Goal: Task Accomplishment & Management: Complete application form

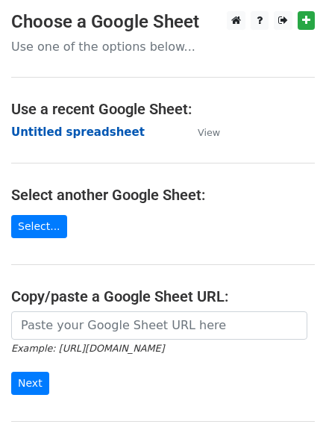
click at [100, 136] on strong "Untitled spreadsheet" at bounding box center [78, 131] width 134 height 13
click at [91, 134] on strong "Untitled spreadsheet" at bounding box center [78, 131] width 134 height 13
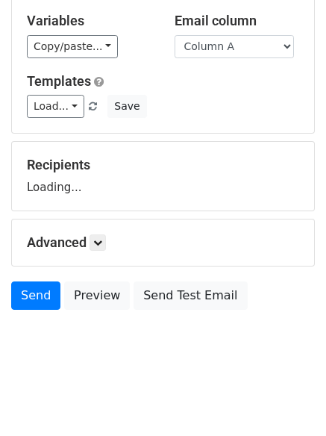
scroll to position [84, 0]
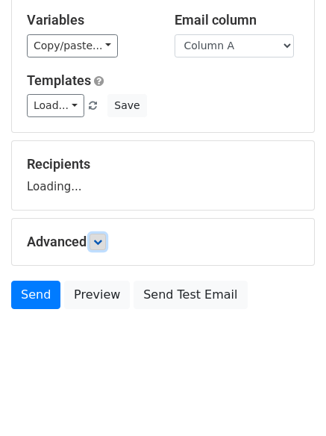
click at [102, 246] on icon at bounding box center [97, 242] width 9 height 9
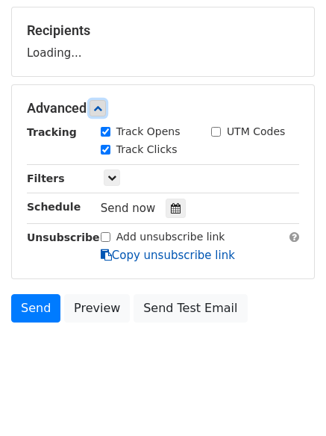
scroll to position [219, 0]
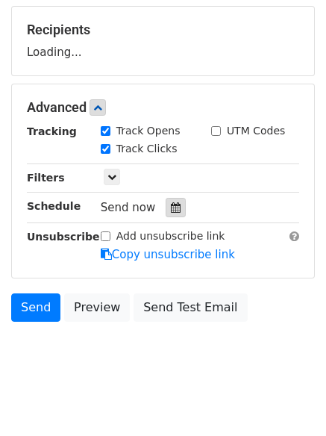
click at [166, 201] on div at bounding box center [176, 207] width 20 height 19
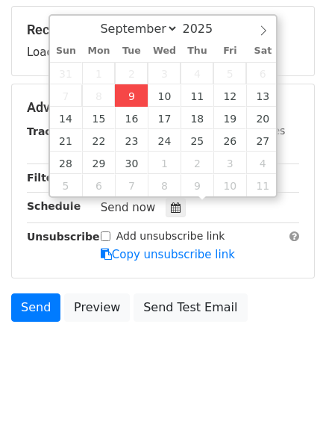
type input "2025-09-09 12:28"
type input "28"
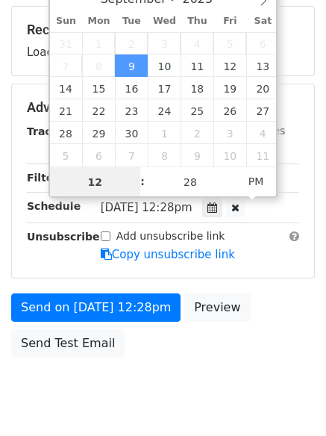
scroll to position [1, 0]
type input "4"
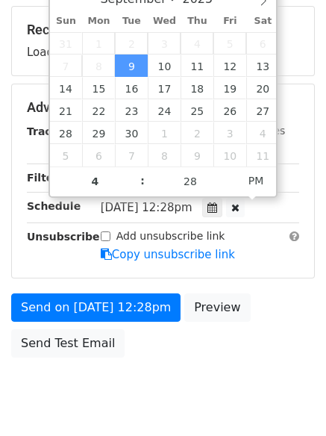
type input "2025-09-09 16:28"
click at [175, 391] on body "New Campaign Daily emails left: 50 Google Sheet: Untitled spreadsheet Variables…" at bounding box center [163, 108] width 326 height 633
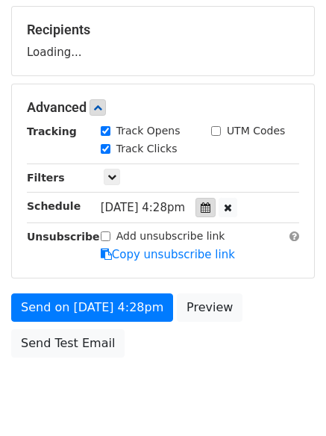
click at [211, 212] on icon at bounding box center [206, 207] width 10 height 10
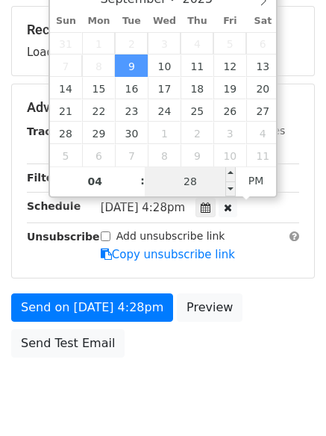
click at [195, 181] on input "28" at bounding box center [190, 182] width 91 height 30
type input "0"
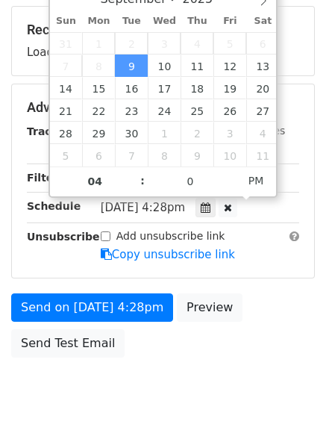
type input "2025-09-09 16:00"
click at [148, 413] on body "New Campaign Daily emails left: 50 Google Sheet: Untitled spreadsheet Variables…" at bounding box center [163, 108] width 326 height 633
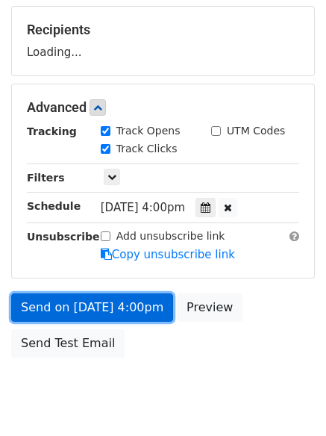
click at [120, 314] on link "Send on Sep 9 at 4:00pm" at bounding box center [92, 308] width 162 height 28
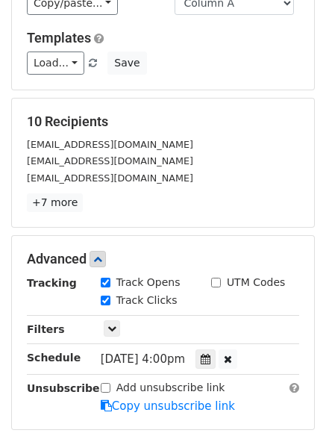
scroll to position [299, 0]
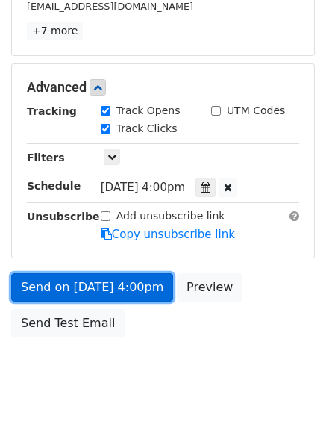
click at [120, 284] on link "Send on Sep 9 at 4:00pm" at bounding box center [92, 287] width 162 height 28
click at [117, 280] on link "Send on Sep 9 at 4:00pm" at bounding box center [92, 287] width 162 height 28
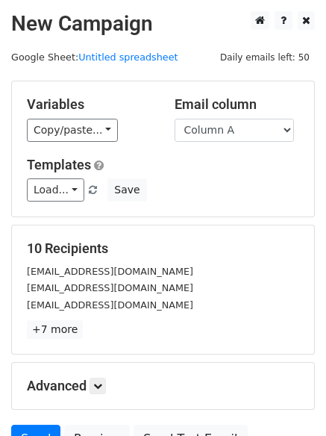
click at [252, 123] on select "Column A Column B Column C Column D" at bounding box center [235, 130] width 120 height 23
click at [252, 133] on select "Column A Column B Column C Column D" at bounding box center [235, 130] width 120 height 23
select select "Column B"
click at [175, 119] on select "Column A Column B Column C Column D" at bounding box center [235, 130] width 120 height 23
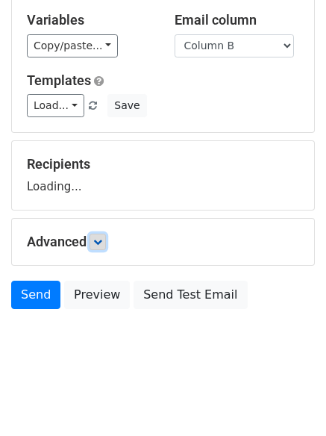
click at [97, 242] on icon at bounding box center [97, 242] width 9 height 9
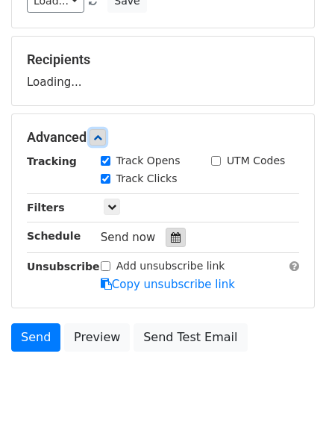
scroll to position [190, 0]
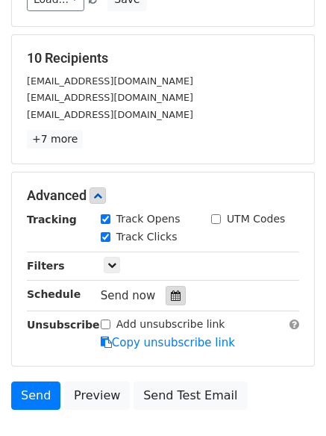
click at [171, 291] on icon at bounding box center [176, 296] width 10 height 10
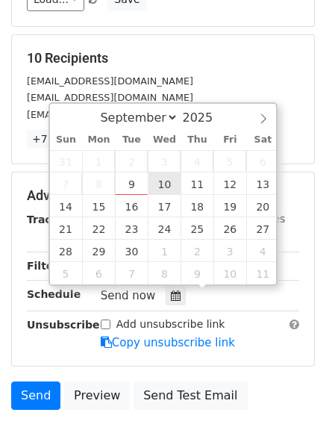
type input "2025-09-10 12:00"
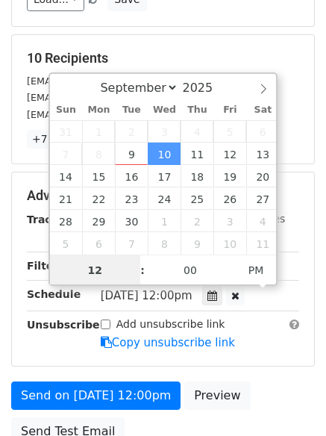
scroll to position [1, 0]
type input "5"
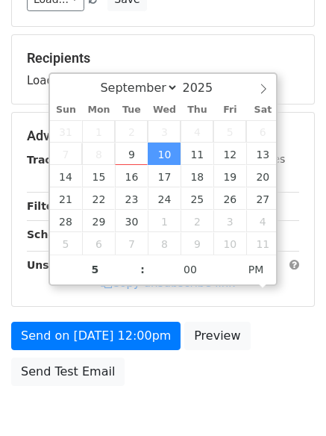
type input "2025-09-10 17:00"
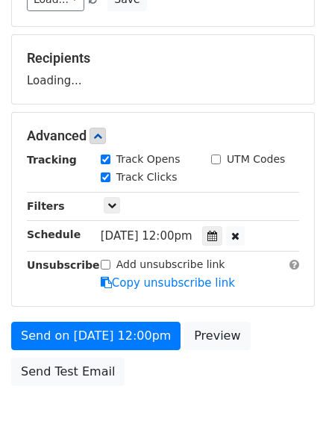
click at [158, 414] on body "New Campaign Daily emails left: 50 Google Sheet: Untitled spreadsheet Variables…" at bounding box center [163, 137] width 326 height 633
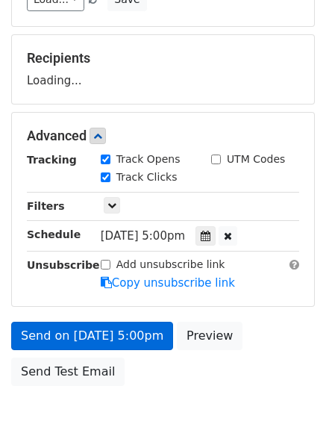
click at [143, 273] on label "Add unsubscribe link" at bounding box center [171, 265] width 109 height 16
click at [111, 270] on input "Add unsubscribe link" at bounding box center [106, 265] width 10 height 10
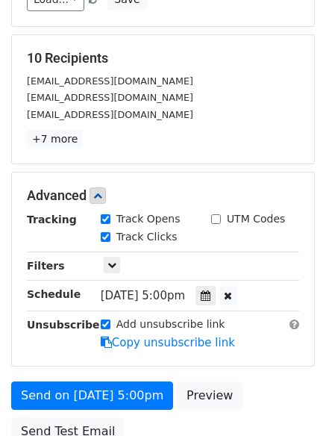
click at [130, 326] on label "Add unsubscribe link" at bounding box center [171, 325] width 109 height 16
click at [111, 326] on input "Add unsubscribe link" at bounding box center [106, 325] width 10 height 10
checkbox input "false"
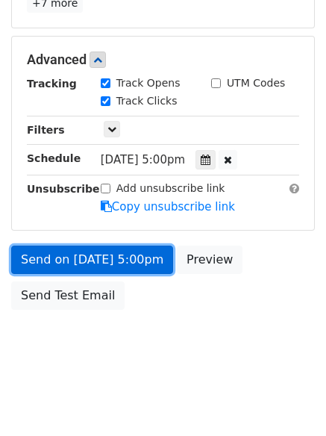
click at [140, 261] on link "Send on Sep 10 at 5:00pm" at bounding box center [92, 260] width 162 height 28
click at [124, 262] on link "Send on Sep 10 at 5:00pm" at bounding box center [92, 260] width 162 height 28
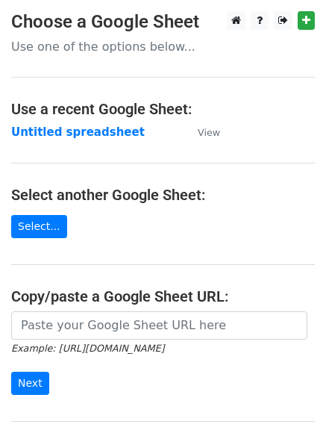
click at [116, 128] on strong "Untitled spreadsheet" at bounding box center [78, 131] width 134 height 13
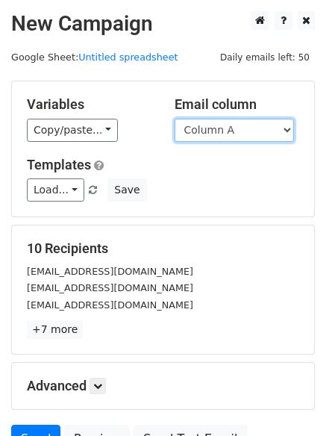
click at [248, 131] on select "Column A Column B Column C Column D" at bounding box center [235, 130] width 120 height 23
select select "Column C"
click at [175, 119] on select "Column A Column B Column C Column D" at bounding box center [235, 130] width 120 height 23
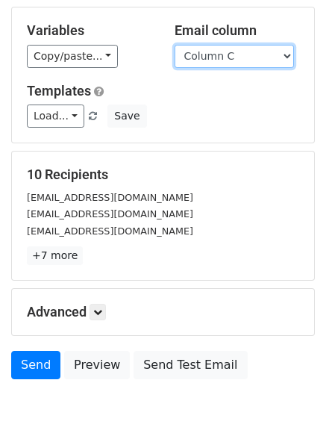
scroll to position [84, 0]
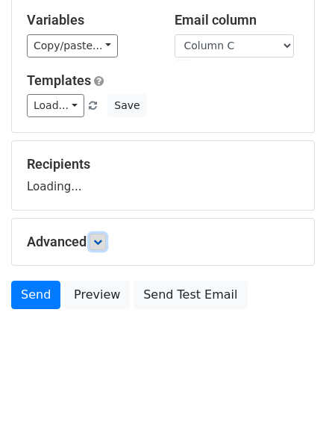
click at [96, 247] on link at bounding box center [98, 242] width 16 height 16
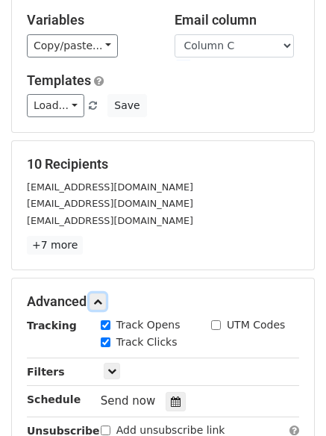
scroll to position [258, 0]
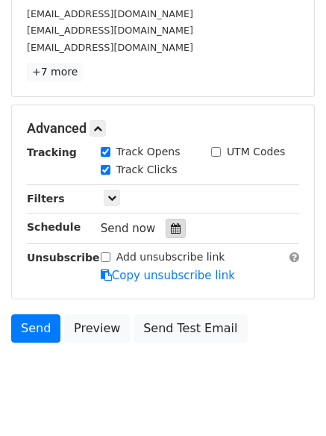
click at [179, 232] on div at bounding box center [176, 228] width 20 height 19
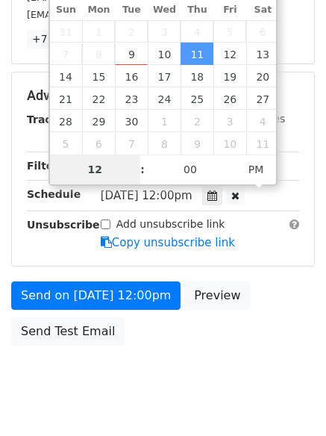
scroll to position [267, 0]
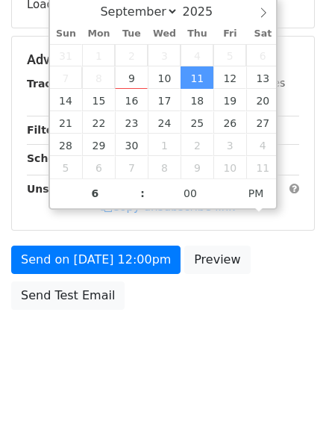
click at [163, 357] on body "New Campaign Daily emails left: 50 Google Sheet: Untitled spreadsheet Variables…" at bounding box center [163, 61] width 326 height 633
type input "2025-09-11 18:00"
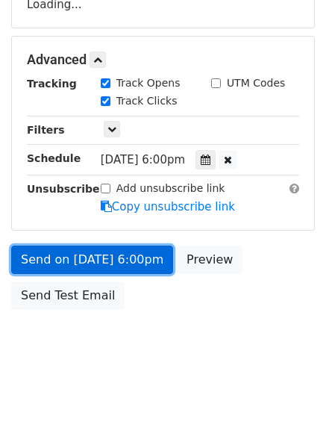
click at [115, 249] on link "Send on Sep 11 at 6:00pm" at bounding box center [92, 260] width 162 height 28
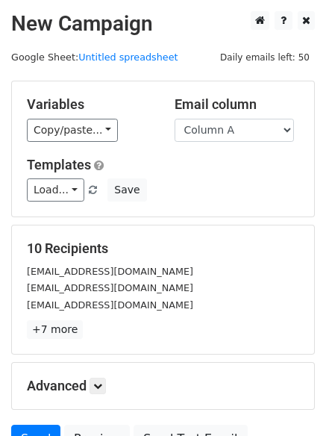
click at [270, 131] on select "Column A Column B Column C Column D" at bounding box center [235, 130] width 120 height 23
click at [259, 137] on select "Column A Column B Column C Column D" at bounding box center [235, 130] width 120 height 23
click at [175, 119] on select "Column A Column B Column C Column D" at bounding box center [235, 130] width 120 height 23
click at [248, 137] on select "Column A Column B Column C Column D" at bounding box center [235, 130] width 120 height 23
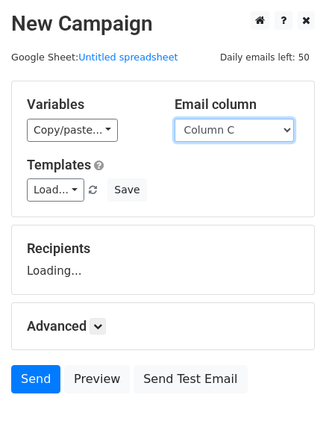
select select "Column D"
click at [175, 119] on select "Column A Column B Column C Column D" at bounding box center [235, 130] width 120 height 23
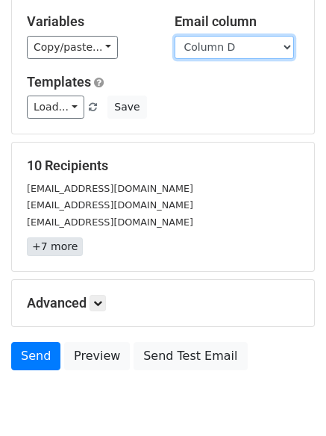
scroll to position [84, 0]
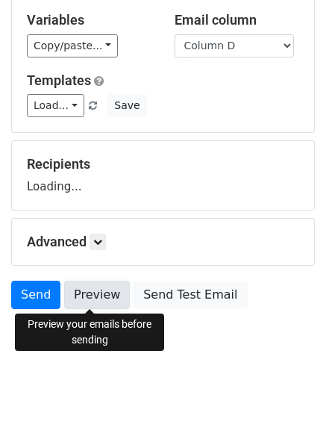
click at [98, 307] on link "Preview" at bounding box center [97, 295] width 66 height 28
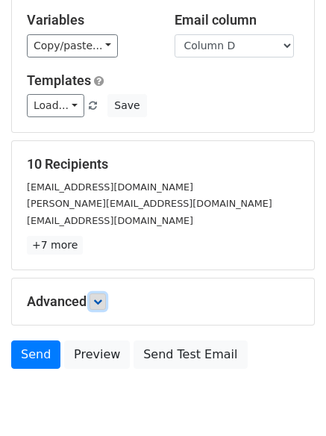
click at [106, 297] on link at bounding box center [98, 302] width 16 height 16
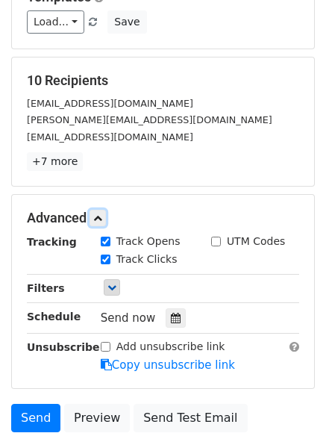
scroll to position [276, 0]
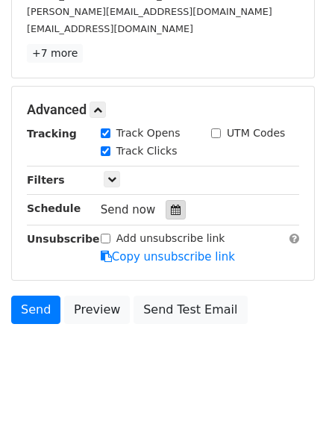
click at [171, 210] on icon at bounding box center [176, 210] width 10 height 10
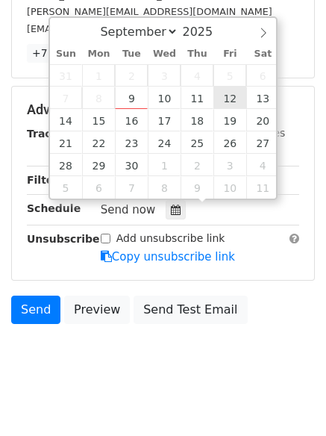
type input "[DATE] 12:00"
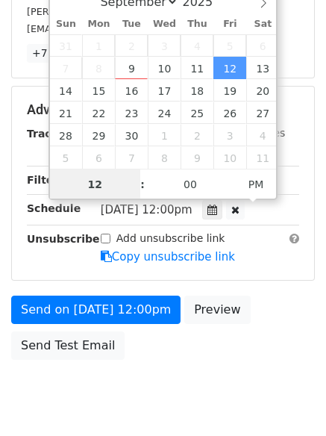
scroll to position [1, 0]
type input "7"
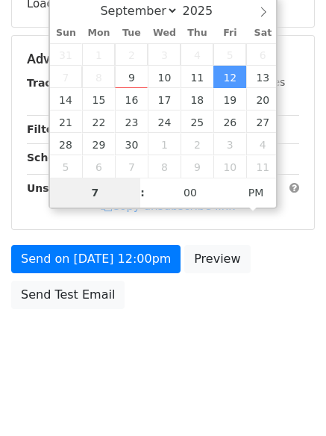
scroll to position [267, 0]
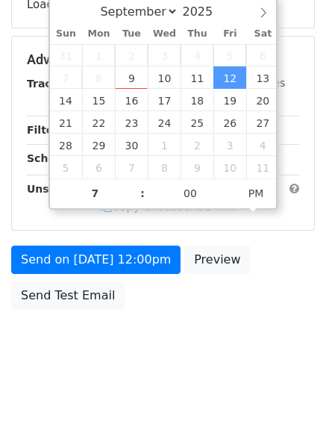
type input "[DATE] 19:00"
click at [182, 369] on body "New Campaign Daily emails left: 50 Google Sheet: Untitled spreadsheet Variables…" at bounding box center [163, 61] width 326 height 633
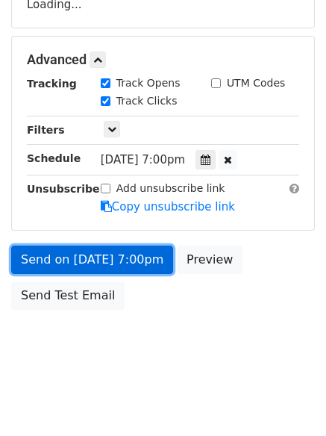
click at [148, 261] on link "Send on [DATE] 7:00pm" at bounding box center [92, 260] width 162 height 28
